Goal: Information Seeking & Learning: Learn about a topic

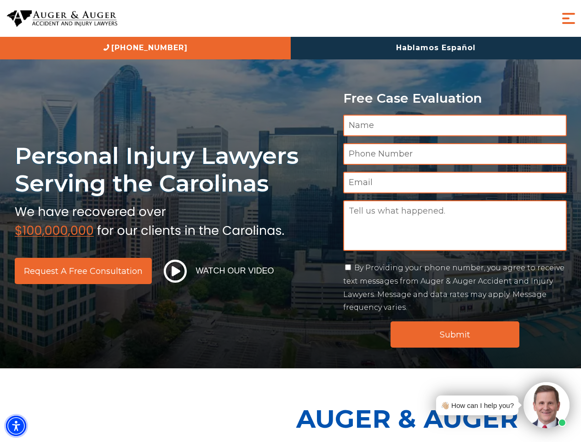
click at [16, 426] on img "Accessibility Menu" at bounding box center [16, 426] width 20 height 20
